Goal: Connect with others: Connect with other users

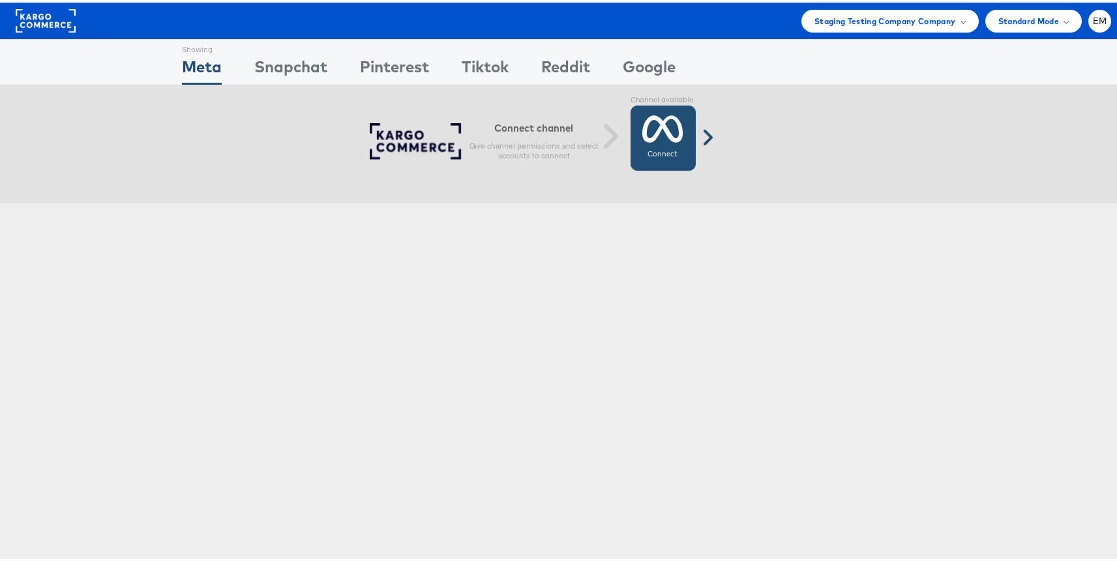
click at [671, 139] on icon at bounding box center [662, 126] width 41 height 33
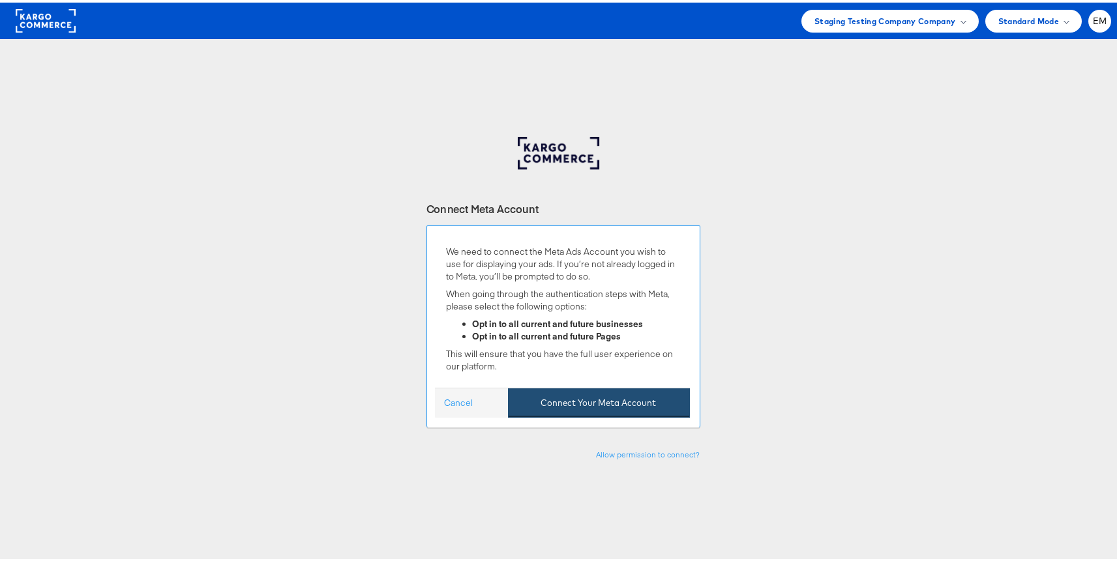
click at [587, 393] on button "Connect Your Meta Account" at bounding box center [599, 400] width 182 height 29
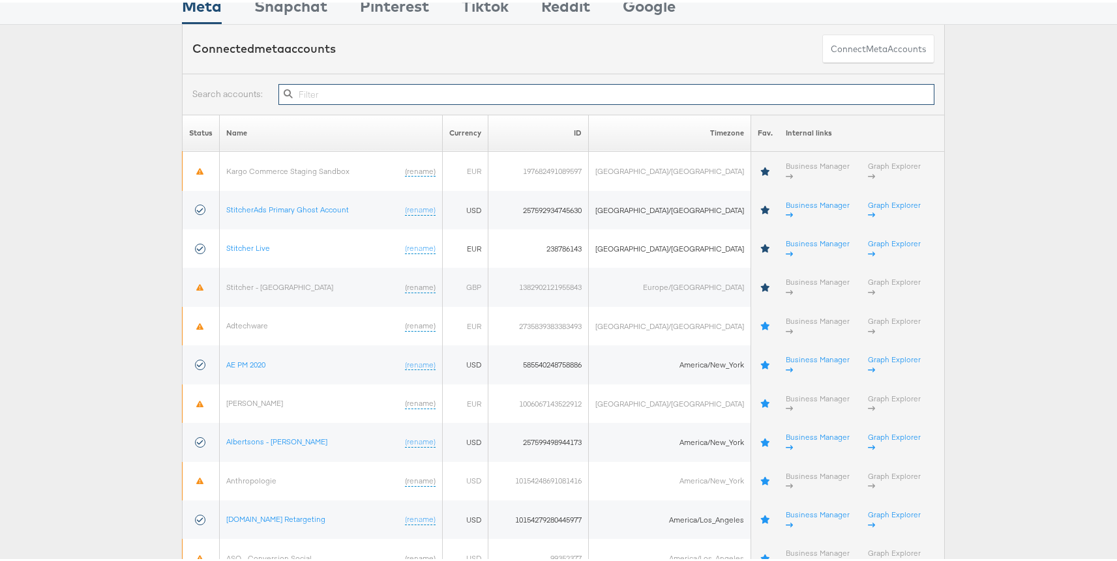
scroll to position [68, 0]
